Goal: Navigation & Orientation: Go to known website

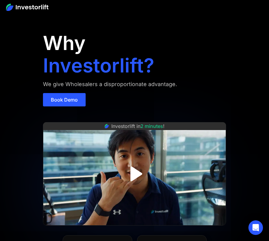
click at [16, 4] on img at bounding box center [27, 7] width 42 height 7
click at [35, 8] on img at bounding box center [27, 7] width 42 height 7
click at [36, 7] on img at bounding box center [27, 7] width 42 height 7
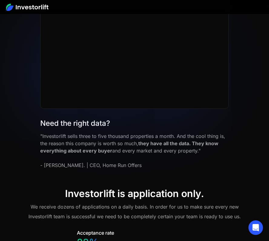
scroll to position [3750, 0]
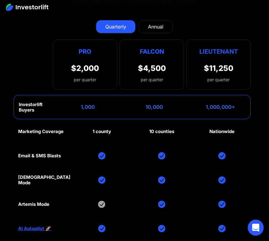
click at [257, 227] on icon "Open Intercom Messenger" at bounding box center [255, 228] width 7 height 8
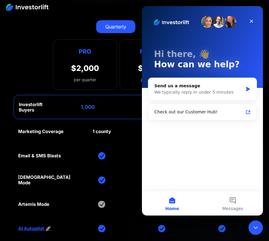
scroll to position [0, 0]
click at [32, 11] on div at bounding box center [134, 7] width 269 height 14
click at [35, 9] on img at bounding box center [27, 7] width 42 height 7
click at [22, 8] on img at bounding box center [27, 7] width 42 height 7
click at [10, 8] on img at bounding box center [27, 7] width 42 height 7
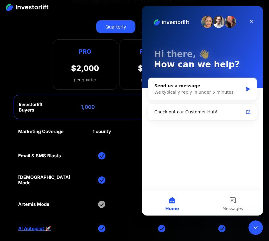
click at [10, 8] on img at bounding box center [27, 7] width 42 height 7
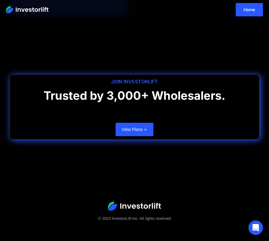
scroll to position [1812, 0]
